Goal: Transaction & Acquisition: Download file/media

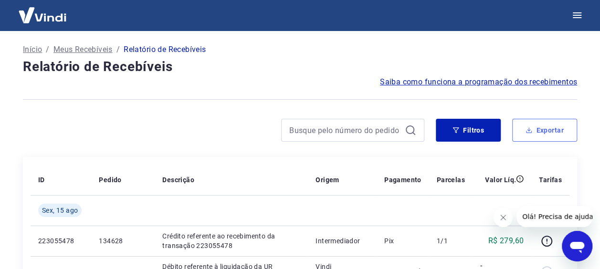
click at [528, 132] on icon "button" at bounding box center [528, 130] width 7 height 7
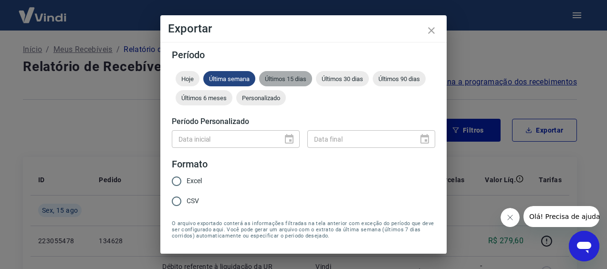
click at [282, 79] on span "Últimos 15 dias" at bounding box center [285, 78] width 53 height 7
click at [178, 181] on input "Excel" at bounding box center [177, 181] width 20 height 20
radio input "true"
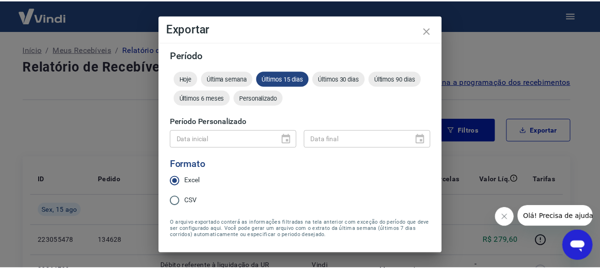
scroll to position [28, 0]
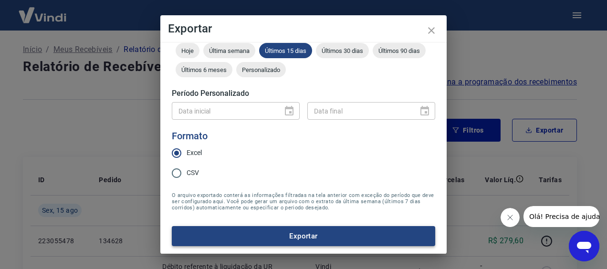
click at [306, 231] on button "Exportar" at bounding box center [303, 236] width 263 height 20
